Goal: Transaction & Acquisition: Purchase product/service

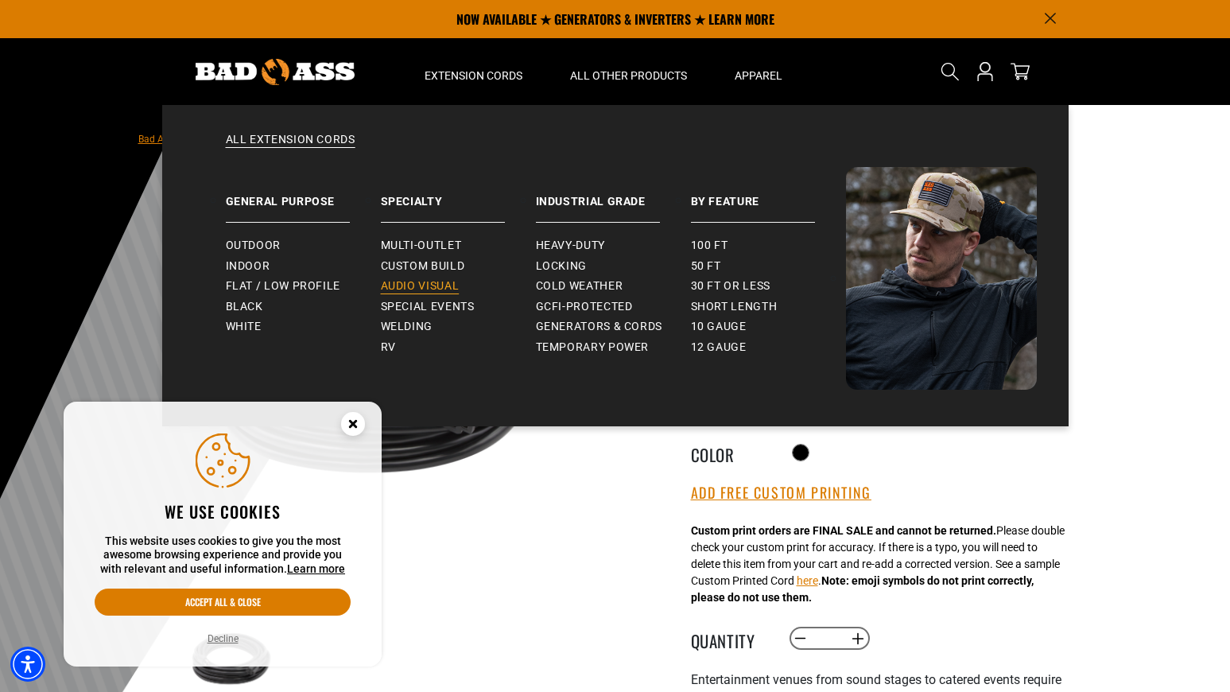
click at [426, 286] on span "Audio Visual" at bounding box center [420, 286] width 79 height 14
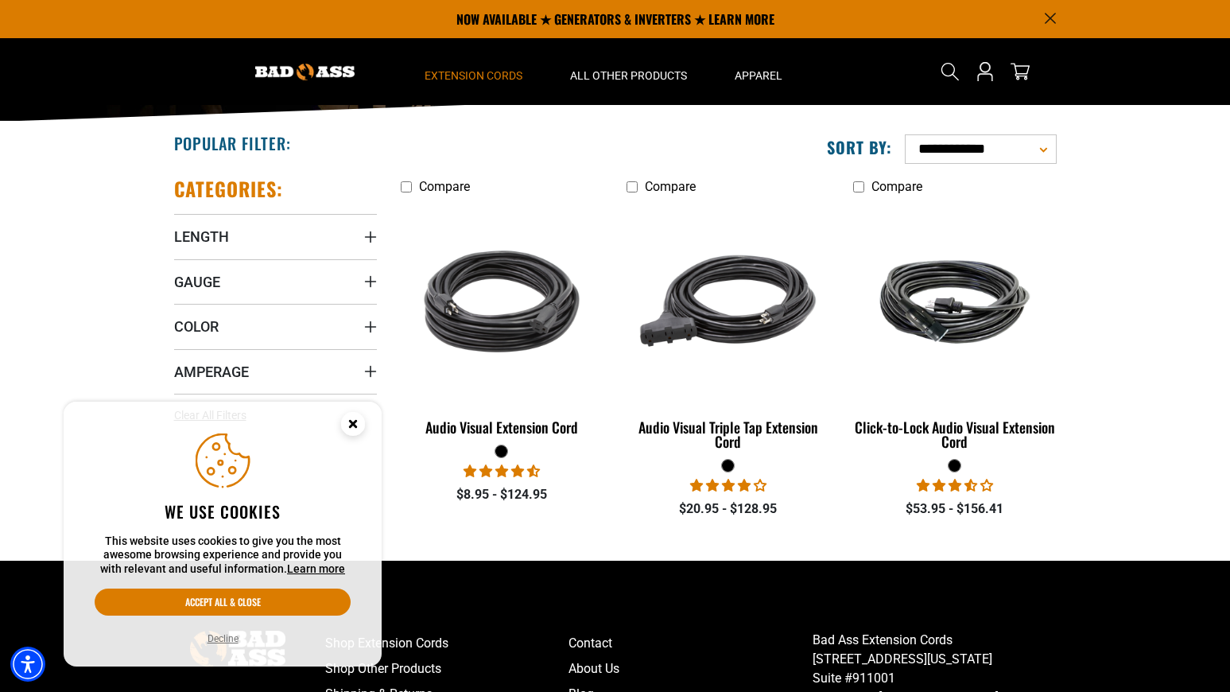
scroll to position [281, 0]
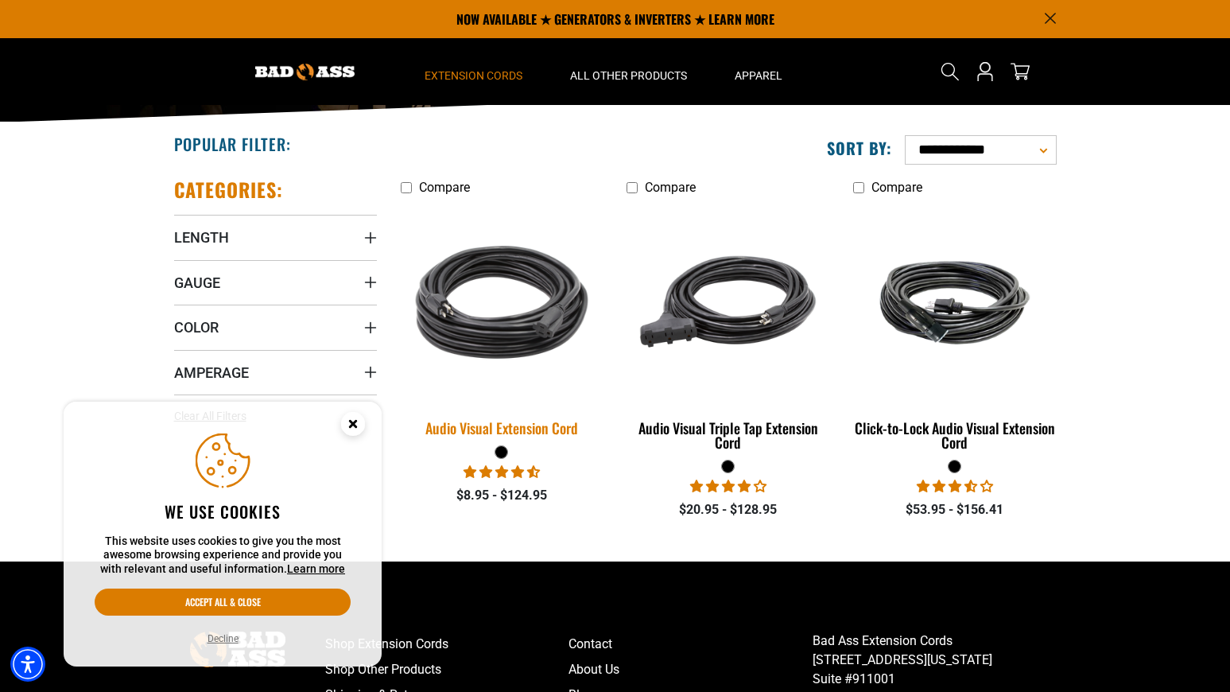
click at [514, 344] on img at bounding box center [502, 302] width 223 height 204
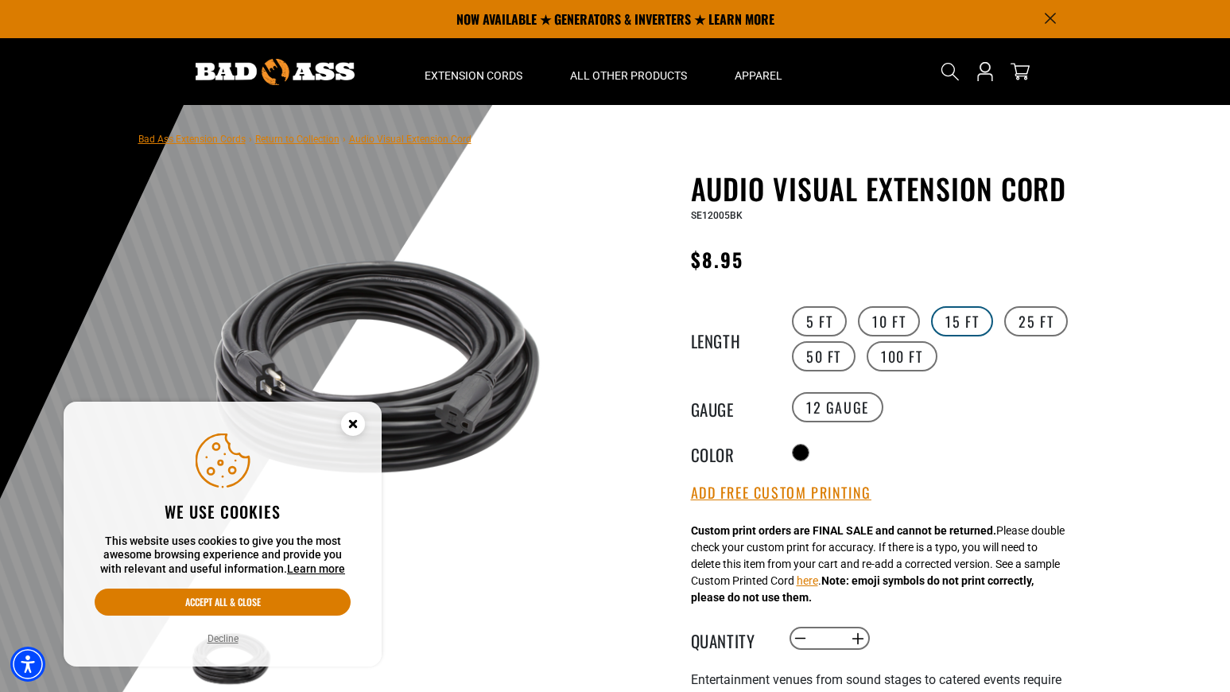
click at [952, 321] on label "15 FT" at bounding box center [962, 321] width 62 height 30
click at [942, 402] on label "14 Gauge Translation missing: en.products.product.variant_sold_out_or_unavailab…" at bounding box center [940, 407] width 91 height 30
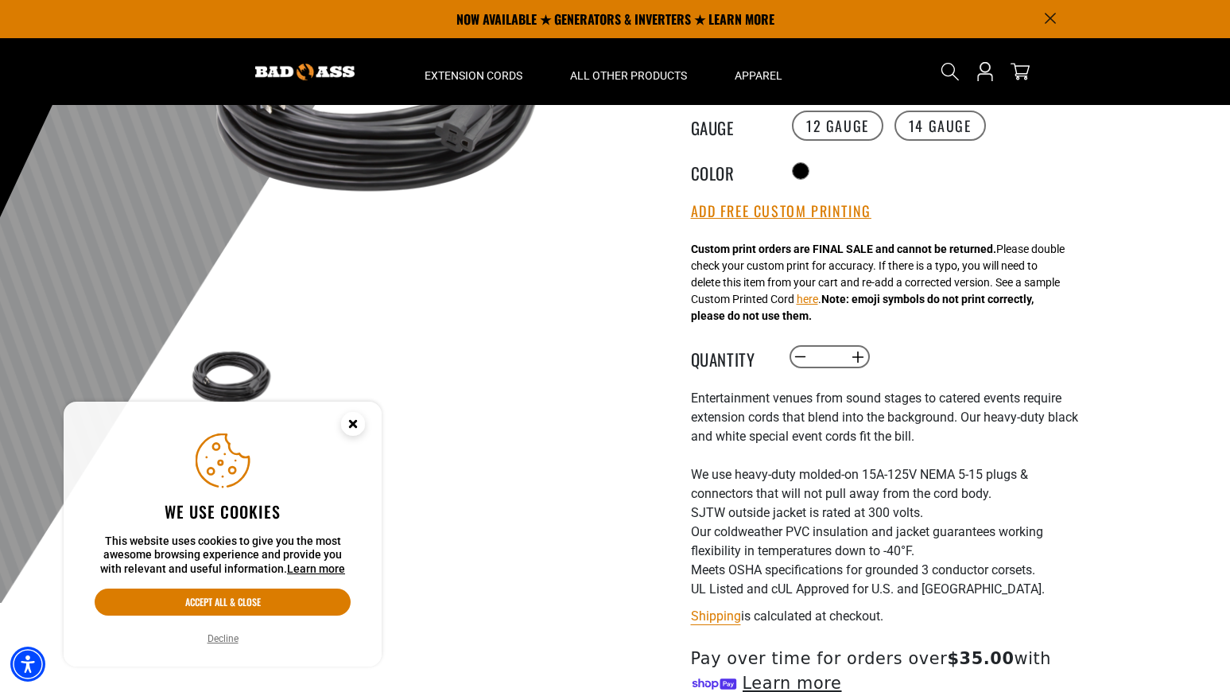
scroll to position [263, 0]
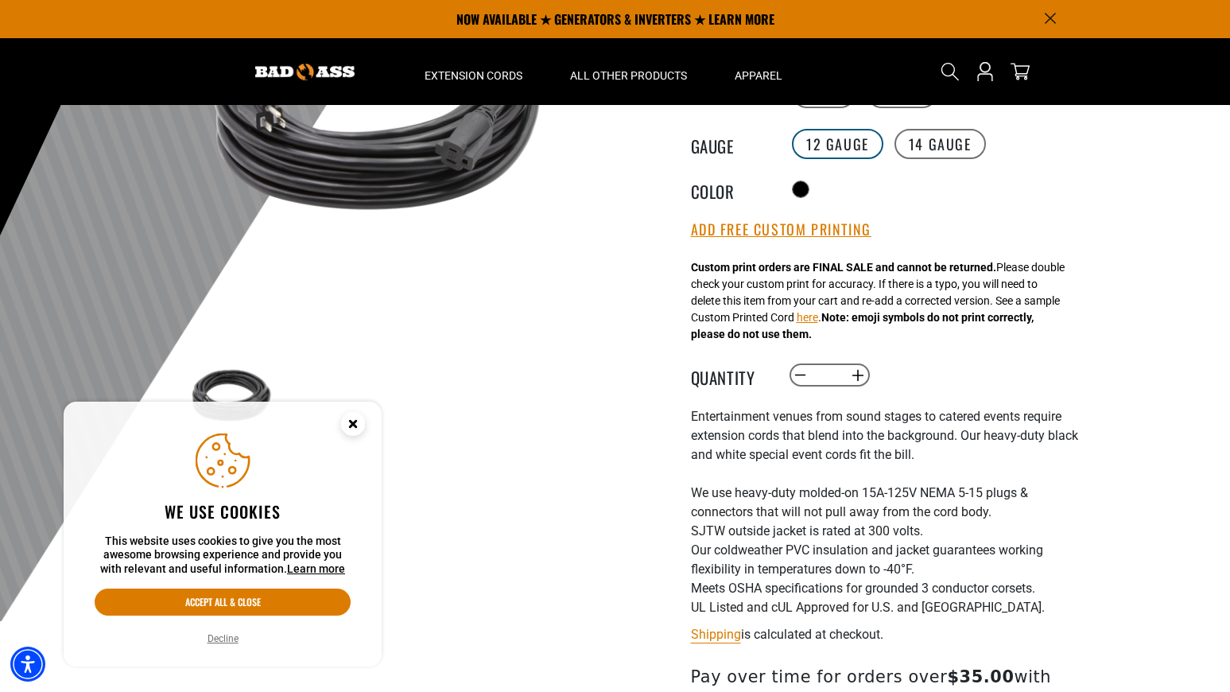
click at [846, 156] on label "12 Gauge" at bounding box center [837, 144] width 91 height 30
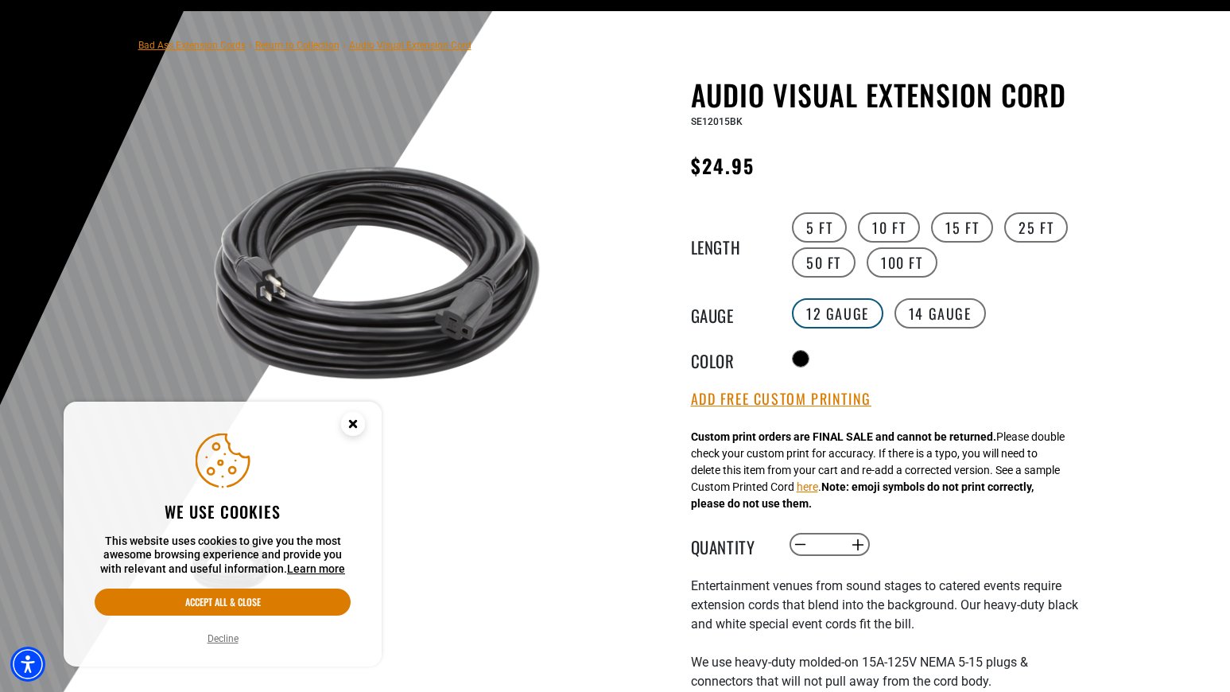
scroll to position [95, 0]
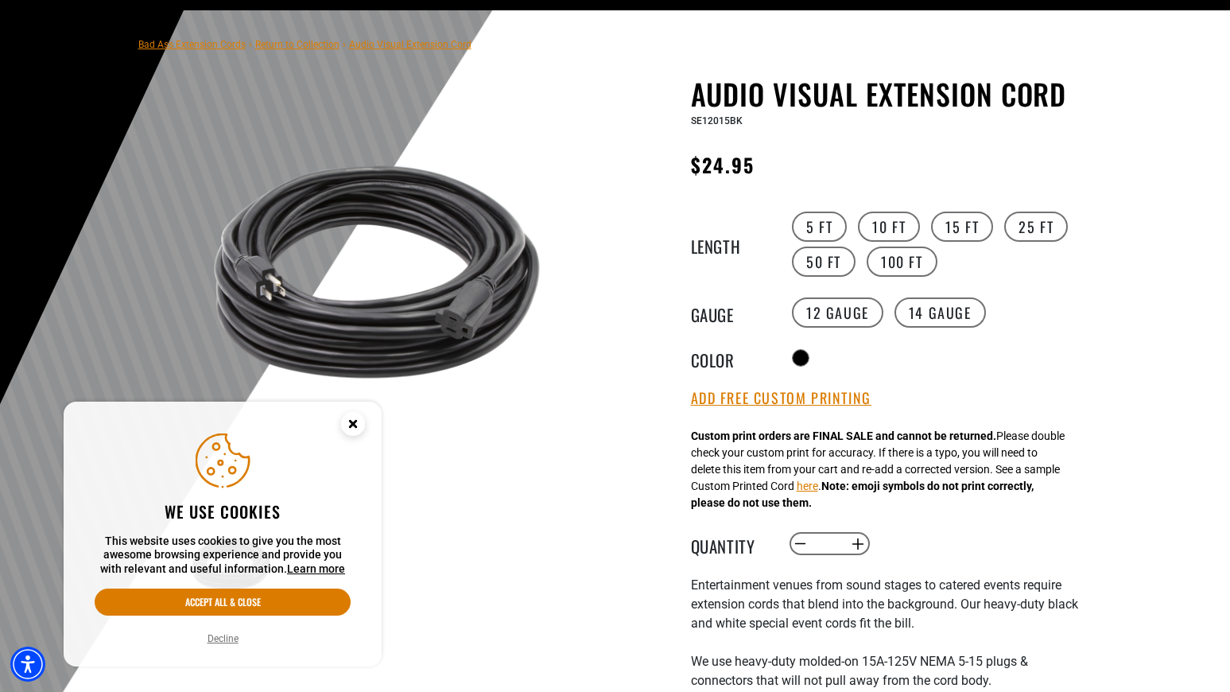
click at [352, 420] on circle "Close this option" at bounding box center [353, 424] width 24 height 24
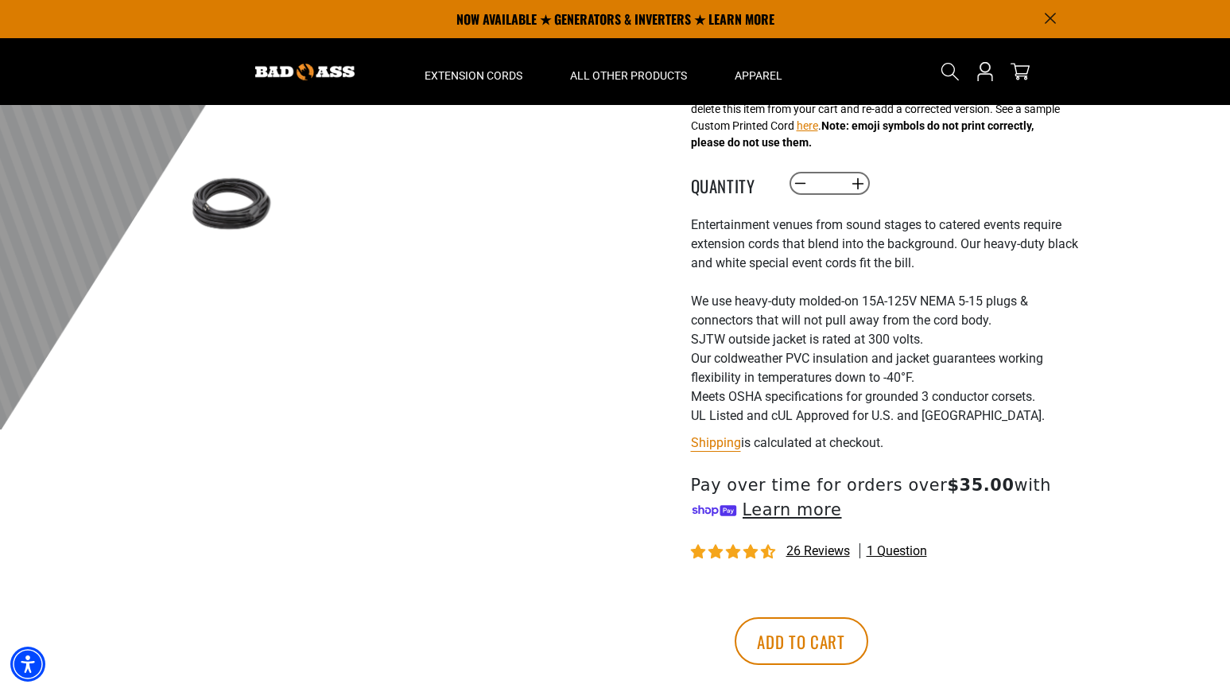
scroll to position [438, 0]
